Goal: Task Accomplishment & Management: Use online tool/utility

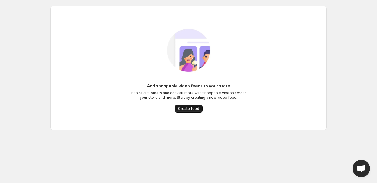
click at [191, 108] on span "Create feed" at bounding box center [188, 109] width 21 height 5
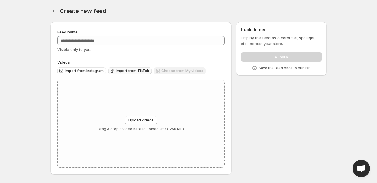
click at [131, 69] on span "Import from TikTok" at bounding box center [132, 71] width 33 height 5
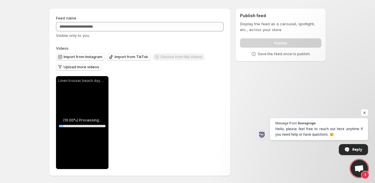
scroll to position [14, 0]
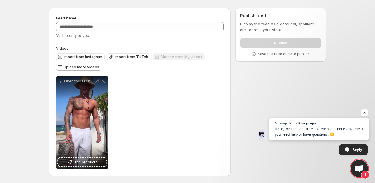
click at [335, 136] on span "Open chat" at bounding box center [318, 138] width 99 height 4
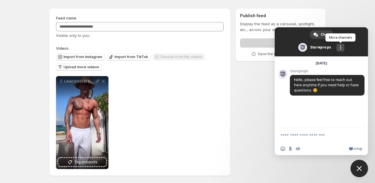
click at [340, 49] on span at bounding box center [340, 47] width 1 height 4
click at [315, 45] on span at bounding box center [320, 41] width 93 height 29
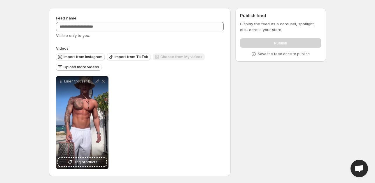
click at [359, 162] on span "Open chat" at bounding box center [358, 168] width 17 height 17
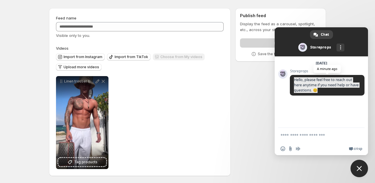
drag, startPoint x: 294, startPoint y: 80, endPoint x: 348, endPoint y: 96, distance: 56.2
click at [348, 96] on span "Hello, please feel free to reach out here anytime if you need help or have ques…" at bounding box center [327, 85] width 75 height 21
copy span "Hello, please feel free to reach out here anytime if you need help or have ques…"
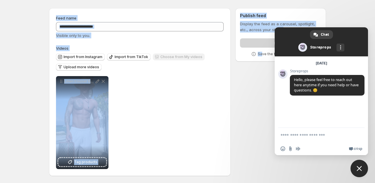
scroll to position [0, 0]
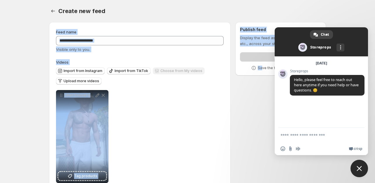
drag, startPoint x: 263, startPoint y: 83, endPoint x: 304, endPoint y: -53, distance: 141.7
click at [304, 0] on html "**********" at bounding box center [187, 91] width 375 height 183
click at [236, 16] on div "Create new feed. This page is ready Create new feed" at bounding box center [187, 11] width 277 height 22
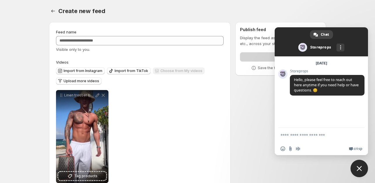
click at [190, 114] on div "**********" at bounding box center [139, 136] width 167 height 93
click at [358, 164] on span "Close chat" at bounding box center [358, 168] width 17 height 17
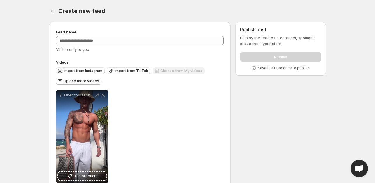
scroll to position [14, 0]
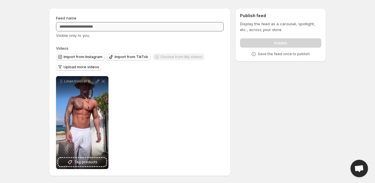
drag, startPoint x: 153, startPoint y: 20, endPoint x: 153, endPoint y: 23, distance: 3.0
click at [153, 23] on div "Feed name Visible only to you." at bounding box center [139, 26] width 167 height 23
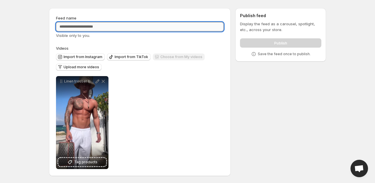
click at [153, 23] on input "Feed name" at bounding box center [139, 26] width 167 height 9
type input "*"
type input "**********"
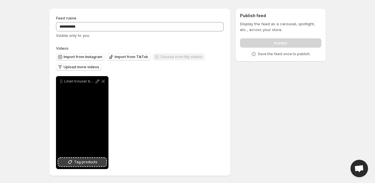
click at [82, 163] on span "Tag products" at bounding box center [85, 163] width 23 height 6
click at [97, 82] on icon at bounding box center [97, 82] width 6 height 6
click at [75, 94] on div "Linen trouser beach day outfitmensfashion ibizaoutfits ibizainspo" at bounding box center [82, 122] width 52 height 93
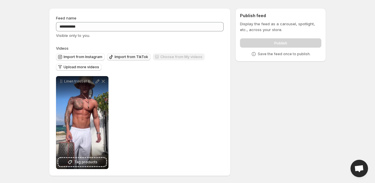
click at [133, 57] on span "Import from TikTok" at bounding box center [130, 57] width 33 height 5
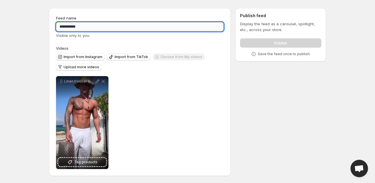
click at [100, 29] on input "**********" at bounding box center [139, 26] width 167 height 9
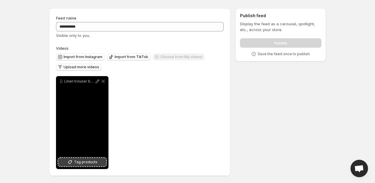
click at [77, 162] on span "Tag products" at bounding box center [85, 163] width 23 height 6
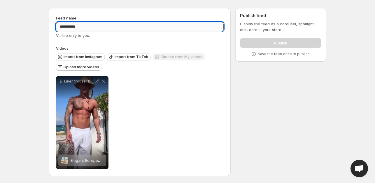
click at [172, 24] on input "**********" at bounding box center [139, 26] width 167 height 9
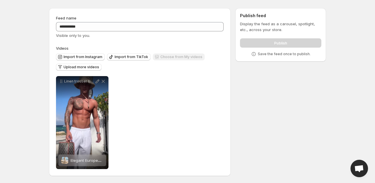
click at [270, 46] on div "Publish" at bounding box center [280, 42] width 81 height 12
drag, startPoint x: 293, startPoint y: 47, endPoint x: 268, endPoint y: 73, distance: 36.1
click at [268, 73] on div "**********" at bounding box center [184, 93] width 281 height 180
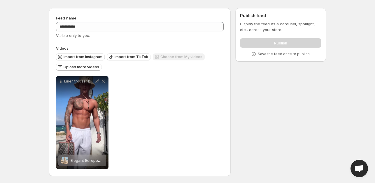
click at [237, 70] on div "**********" at bounding box center [184, 93] width 281 height 180
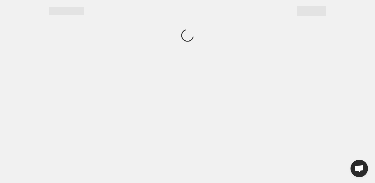
scroll to position [0, 0]
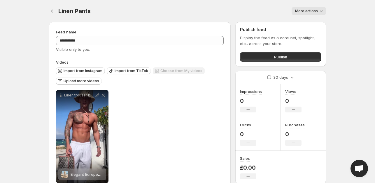
scroll to position [14, 0]
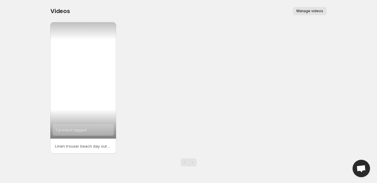
click at [94, 125] on div "1 product tagged" at bounding box center [83, 130] width 61 height 12
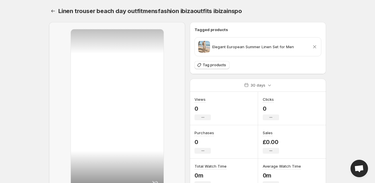
scroll to position [52, 0]
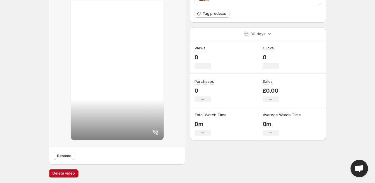
click at [152, 132] on icon at bounding box center [155, 132] width 7 height 7
click at [58, 173] on span "Delete video" at bounding box center [63, 174] width 22 height 5
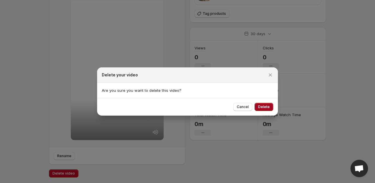
click at [264, 109] on span "Delete" at bounding box center [264, 107] width 12 height 5
